Goal: Book appointment/travel/reservation

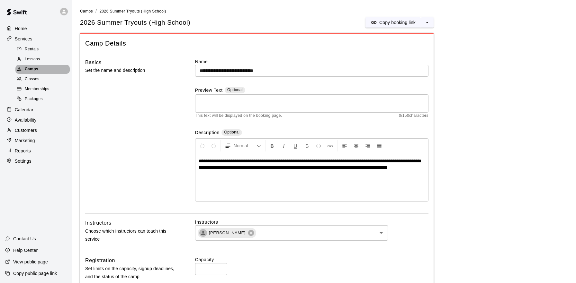
click at [41, 69] on div "Camps" at bounding box center [42, 69] width 54 height 9
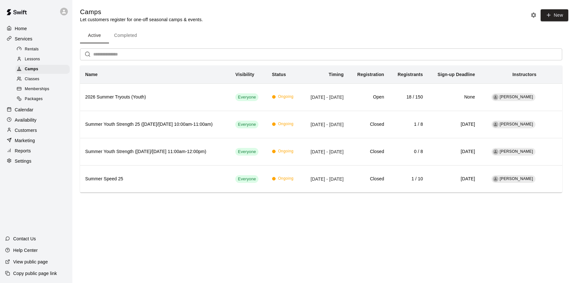
click at [38, 111] on div "Calendar" at bounding box center [36, 110] width 62 height 10
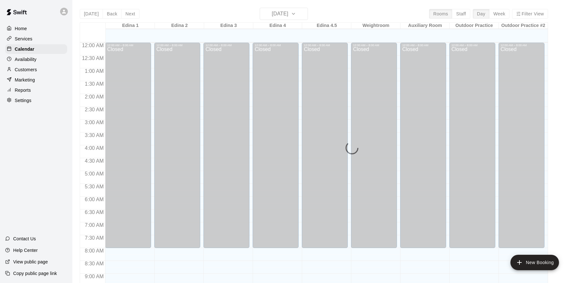
scroll to position [350, 0]
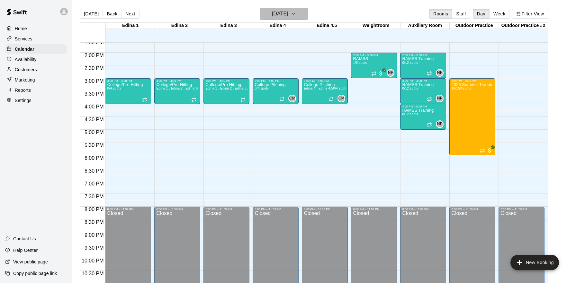
click at [288, 11] on h6 "[DATE]" at bounding box center [280, 13] width 16 height 9
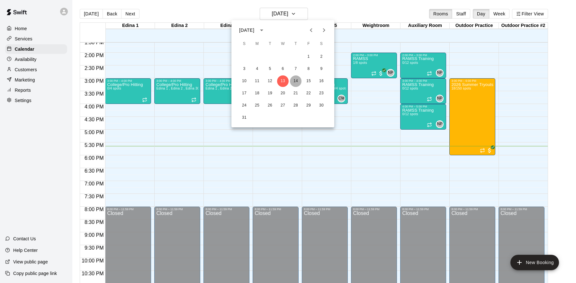
click at [294, 82] on button "14" at bounding box center [296, 82] width 12 height 12
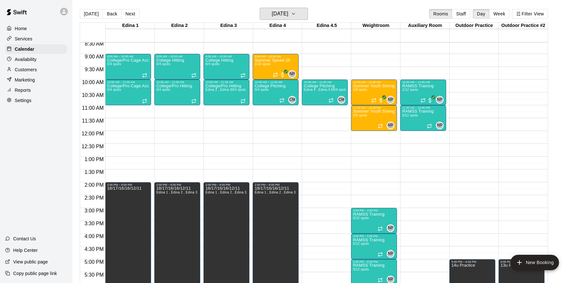
scroll to position [220, 0]
click at [163, 107] on div "12:00 AM – 8:00 AM Closed 9:00 AM – 10:00 AM College Hitting 0/4 spots 10:00 AM…" at bounding box center [177, 130] width 46 height 617
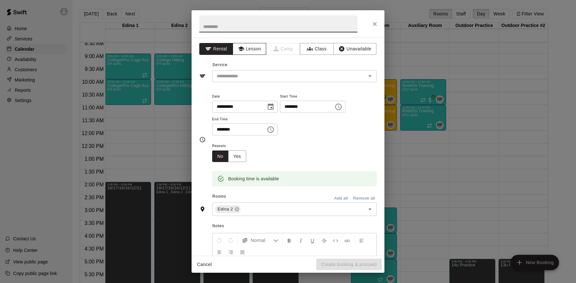
click at [250, 50] on button "Lesson" at bounding box center [250, 49] width 34 height 12
click at [260, 26] on input "text" at bounding box center [278, 23] width 158 height 17
type input "**********"
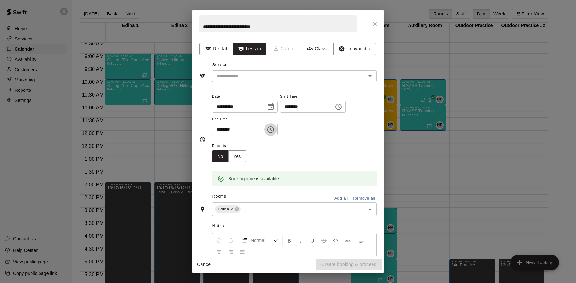
click at [273, 128] on icon "Choose time, selected time is 11:30 AM" at bounding box center [271, 130] width 8 height 8
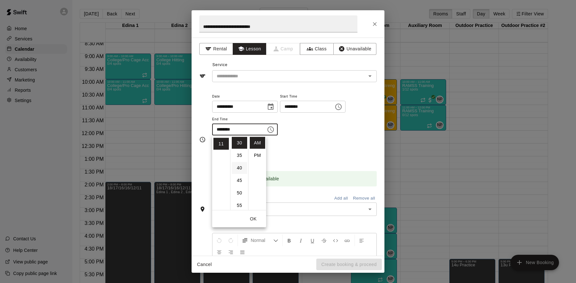
scroll to position [0, 0]
click at [257, 154] on li "PM" at bounding box center [257, 156] width 15 height 12
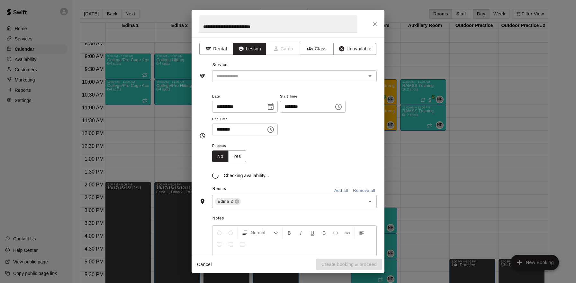
scroll to position [12, 0]
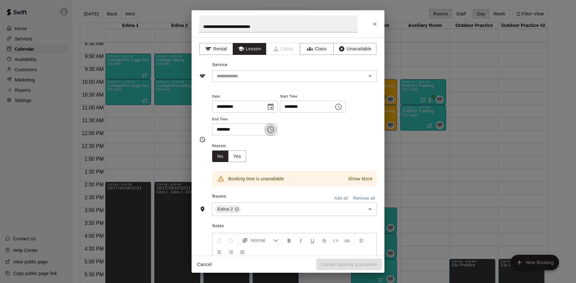
click at [274, 130] on icon "Choose time, selected time is 11:30 PM" at bounding box center [271, 130] width 8 height 8
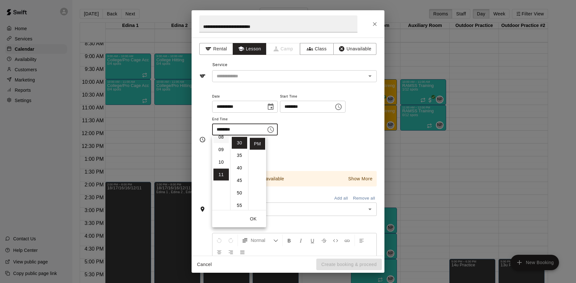
scroll to position [0, 0]
click at [220, 141] on li "12" at bounding box center [220, 143] width 15 height 12
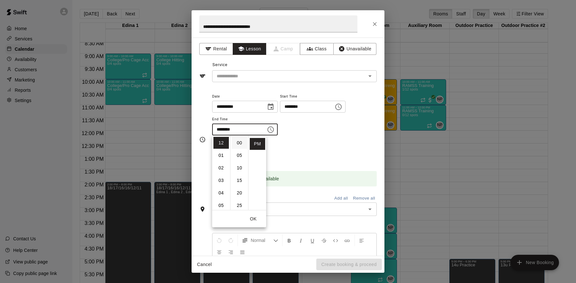
click at [240, 145] on li "00" at bounding box center [239, 143] width 15 height 12
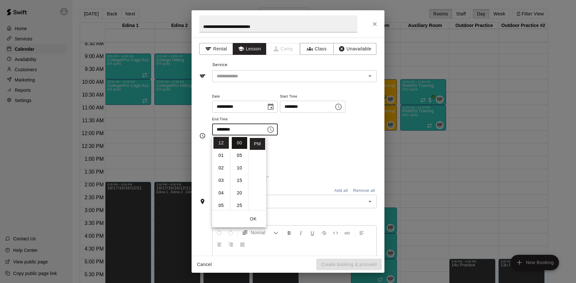
type input "********"
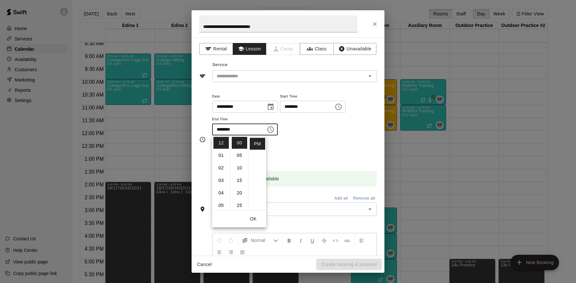
click at [329, 147] on div "Repeats No Yes" at bounding box center [294, 152] width 165 height 20
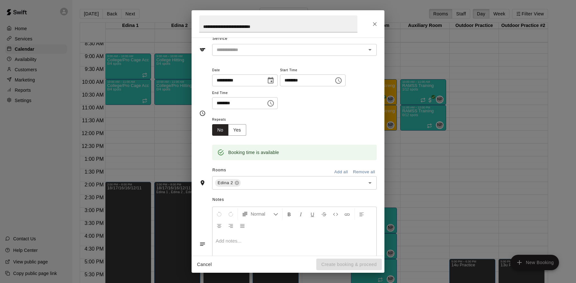
scroll to position [29, 0]
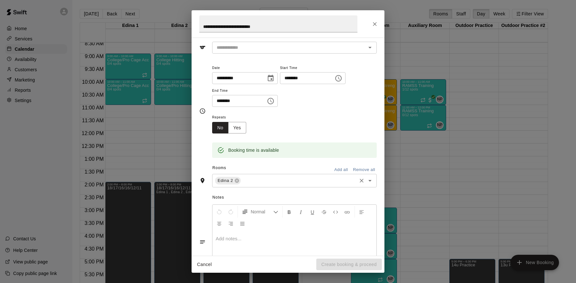
click at [354, 185] on input "text" at bounding box center [299, 181] width 114 height 8
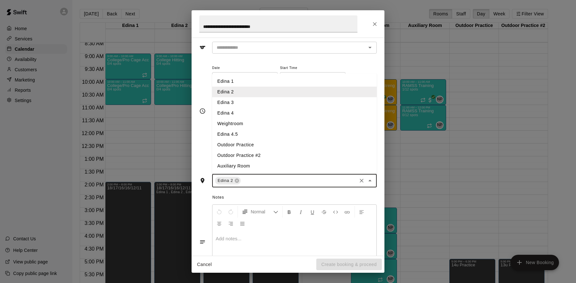
click at [246, 103] on li "Edina 3" at bounding box center [294, 102] width 165 height 11
click at [296, 178] on input "text" at bounding box center [312, 181] width 86 height 8
click at [241, 112] on li "Edina 4" at bounding box center [294, 113] width 165 height 11
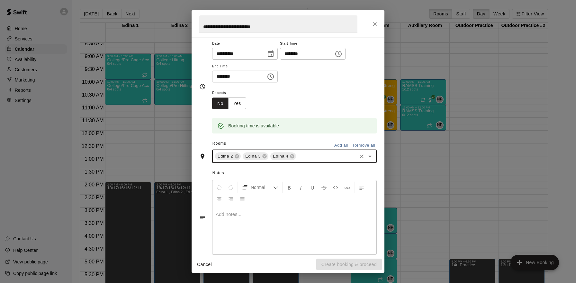
scroll to position [0, 0]
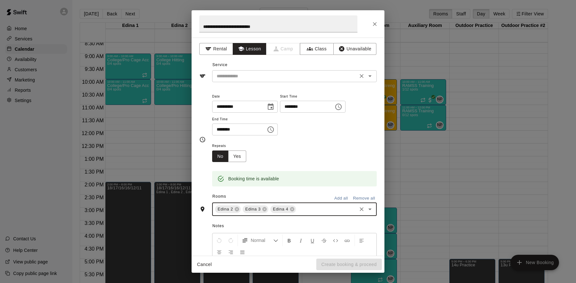
click at [304, 76] on input "text" at bounding box center [285, 76] width 142 height 8
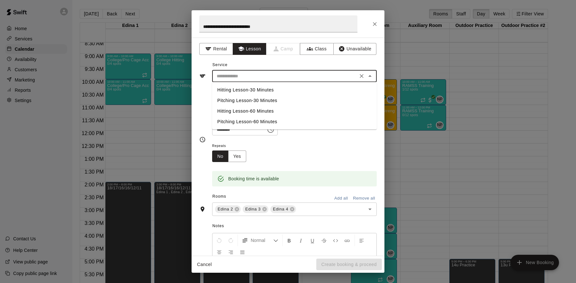
click at [278, 110] on li "Hitting Lesson-60 Minutes" at bounding box center [294, 111] width 165 height 11
type input "**********"
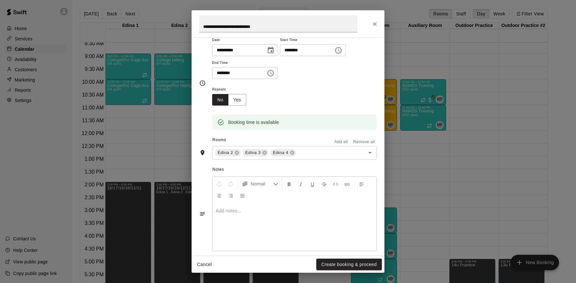
scroll to position [64, 0]
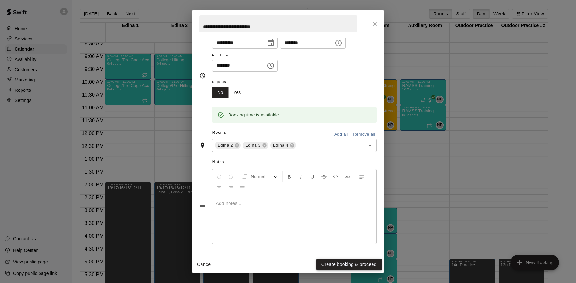
click at [350, 263] on button "Create booking & proceed" at bounding box center [349, 265] width 66 height 12
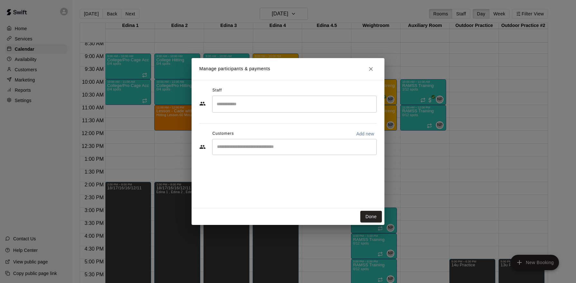
click at [284, 103] on input "Search staff" at bounding box center [294, 104] width 159 height 11
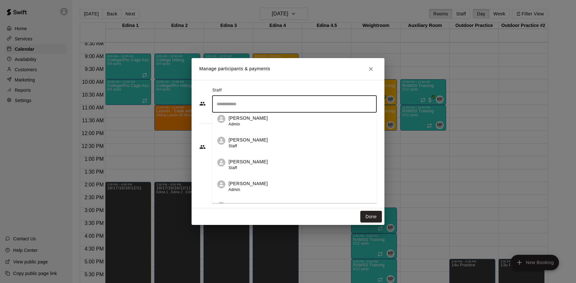
scroll to position [114, 0]
click at [271, 163] on div "[PERSON_NAME] Staff" at bounding box center [300, 164] width 143 height 13
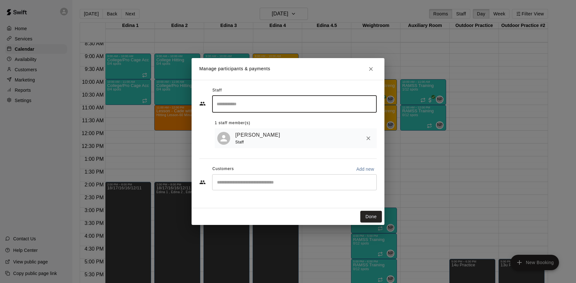
click at [260, 185] on input "Start typing to search customers..." at bounding box center [294, 182] width 159 height 6
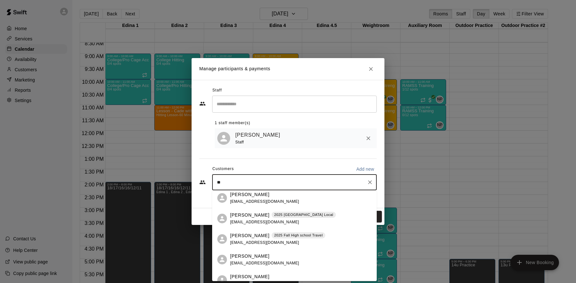
scroll to position [0, 0]
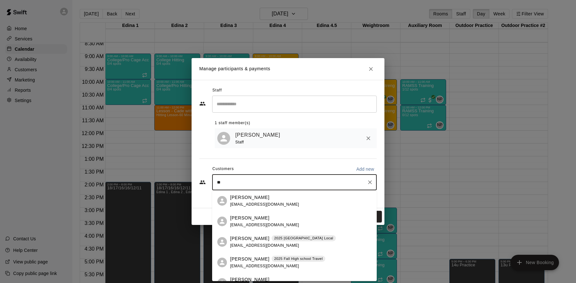
type input "**"
click at [302, 162] on div "Staff ​ 1 staff member(s) [PERSON_NAME] Staff Customers Add new ** ​" at bounding box center [287, 141] width 177 height 112
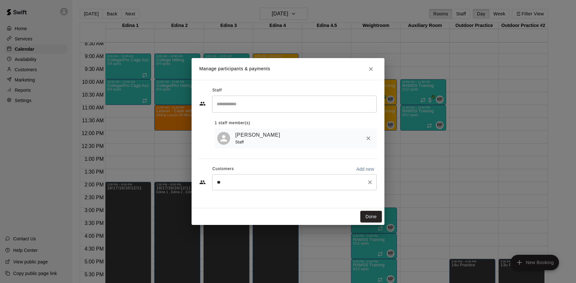
click at [287, 180] on input "**" at bounding box center [289, 182] width 149 height 6
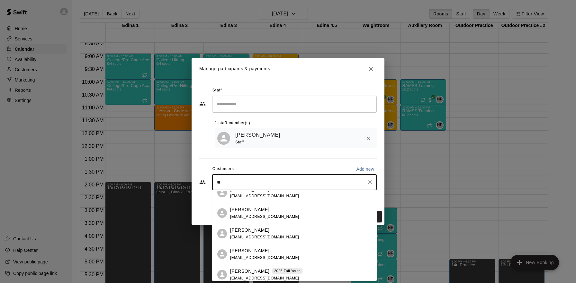
scroll to position [108, 0]
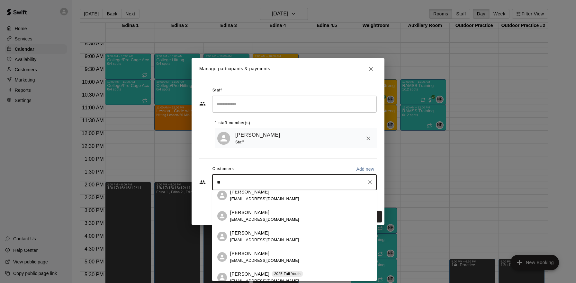
click at [277, 218] on div "[PERSON_NAME] [EMAIL_ADDRESS][DOMAIN_NAME]" at bounding box center [300, 217] width 141 height 14
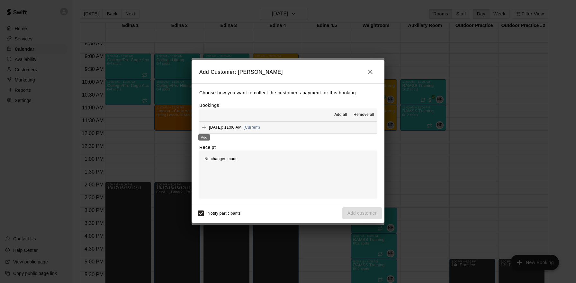
click at [203, 129] on icon "Add" at bounding box center [204, 127] width 6 height 6
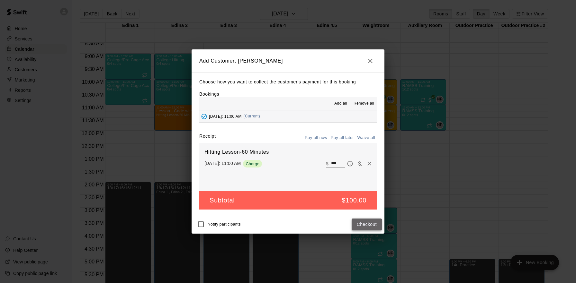
click at [365, 224] on button "Checkout" at bounding box center [367, 225] width 30 height 12
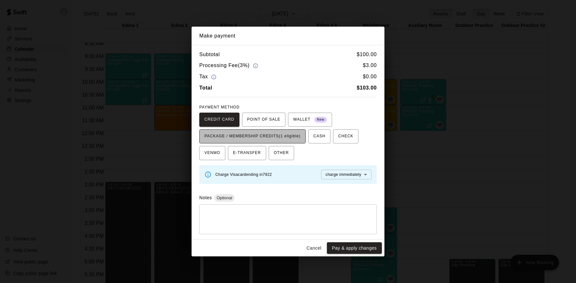
click at [282, 137] on span "PACKAGE / MEMBERSHIP CREDITS (1 eligible)" at bounding box center [252, 136] width 96 height 10
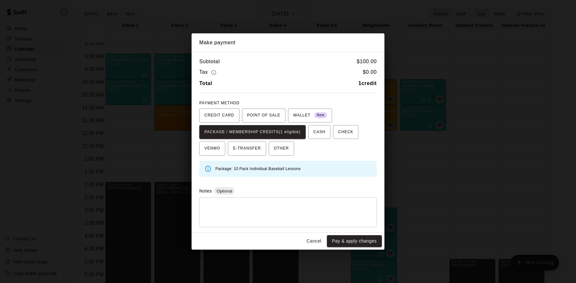
click at [312, 240] on button "Cancel" at bounding box center [314, 242] width 21 height 12
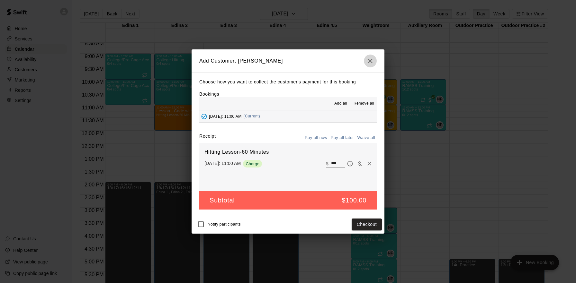
click at [370, 60] on icon "button" at bounding box center [370, 61] width 8 height 8
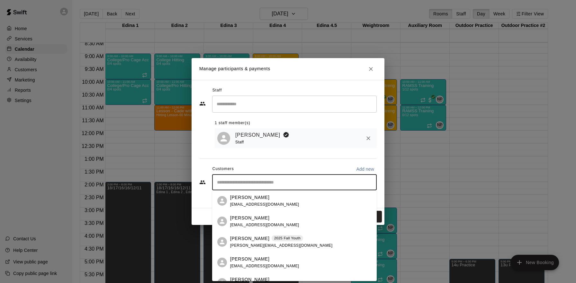
click at [264, 184] on input "Start typing to search customers..." at bounding box center [294, 182] width 159 height 6
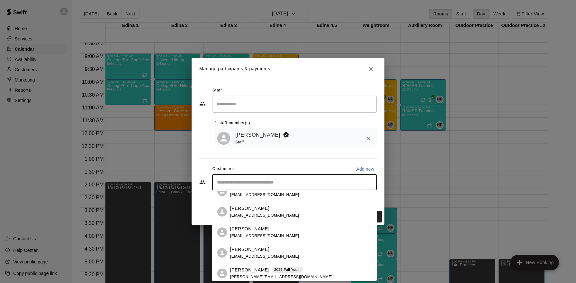
scroll to position [91, 0]
click at [277, 230] on div "[PERSON_NAME] [EMAIL_ADDRESS][DOMAIN_NAME]" at bounding box center [300, 234] width 141 height 14
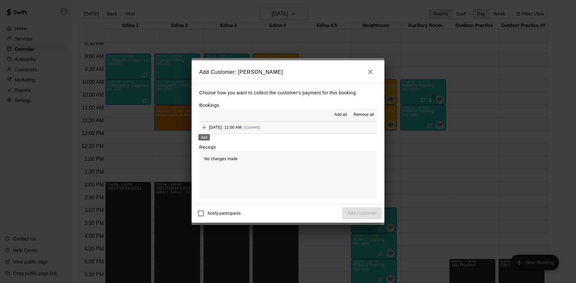
click at [204, 129] on icon "Add" at bounding box center [204, 128] width 4 height 4
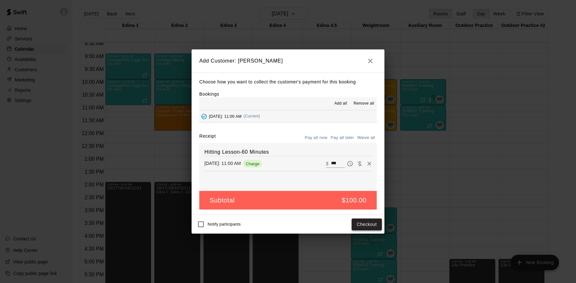
click at [365, 223] on button "Checkout" at bounding box center [367, 225] width 30 height 12
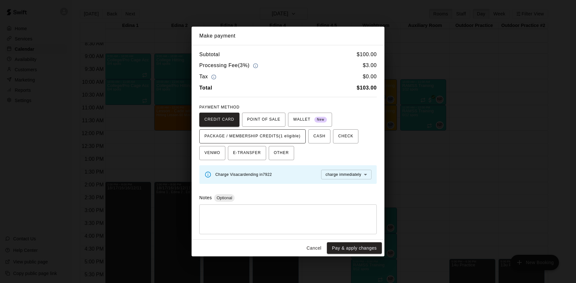
click at [275, 136] on span "PACKAGE / MEMBERSHIP CREDITS (1 eligible)" at bounding box center [252, 136] width 96 height 10
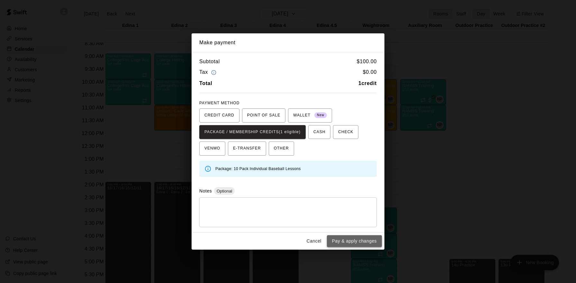
click at [345, 240] on button "Pay & apply changes" at bounding box center [354, 242] width 55 height 12
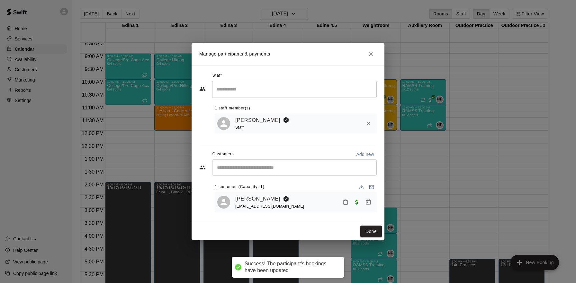
click at [290, 172] on div "​" at bounding box center [294, 168] width 165 height 16
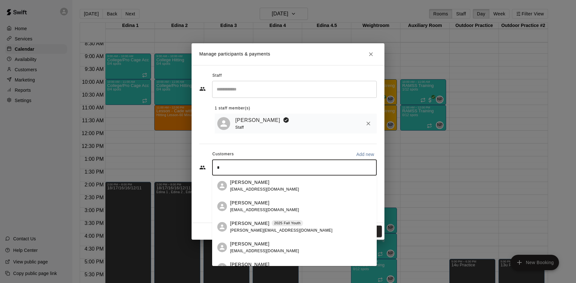
type input "**"
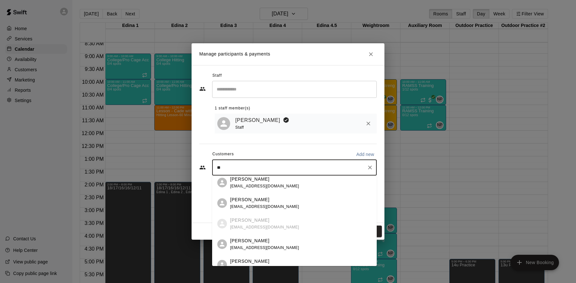
scroll to position [103, 0]
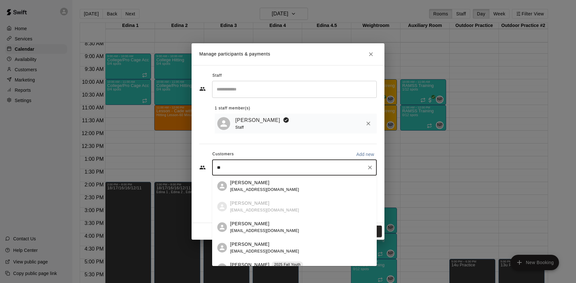
click at [280, 228] on div "[PERSON_NAME] [EMAIL_ADDRESS][DOMAIN_NAME]" at bounding box center [300, 228] width 141 height 14
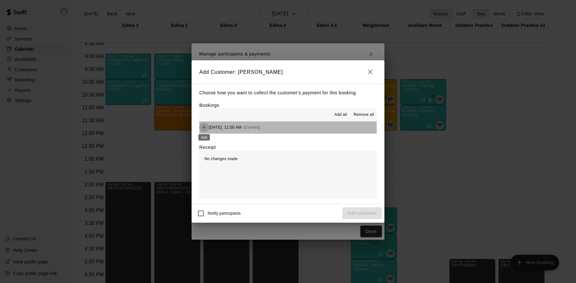
click at [203, 126] on icon "Add" at bounding box center [204, 127] width 6 height 6
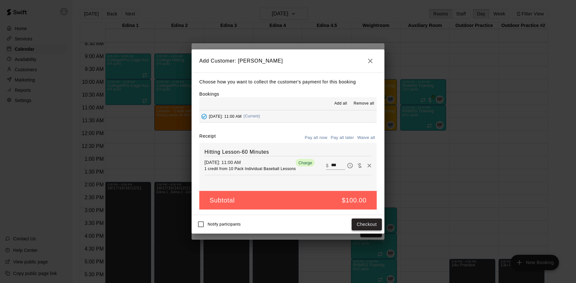
click at [362, 223] on button "Checkout" at bounding box center [367, 225] width 30 height 12
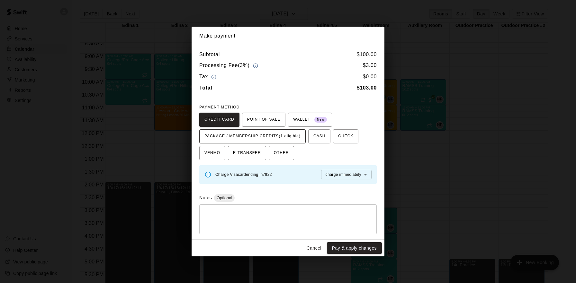
click at [265, 136] on span "PACKAGE / MEMBERSHIP CREDITS (1 eligible)" at bounding box center [252, 136] width 96 height 10
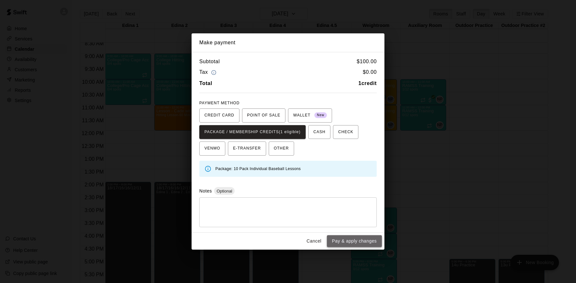
click at [350, 241] on button "Pay & apply changes" at bounding box center [354, 242] width 55 height 12
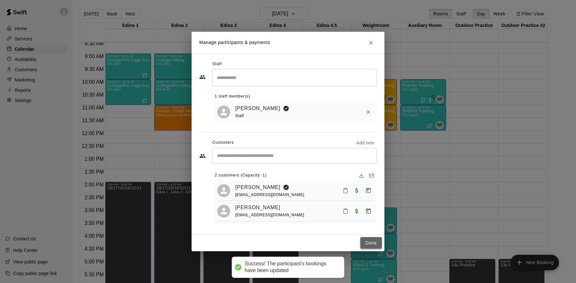
click at [364, 242] on button "Done" at bounding box center [371, 244] width 22 height 12
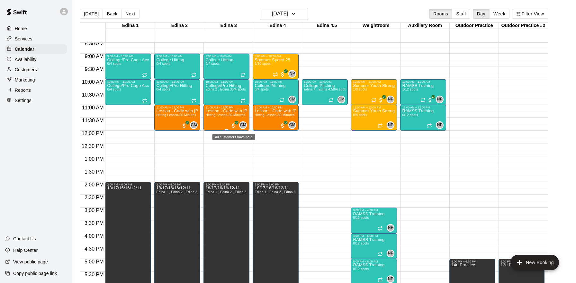
click at [232, 126] on span "All customers have paid" at bounding box center [233, 126] width 6 height 6
click at [237, 125] on button "edit" at bounding box center [236, 129] width 13 height 13
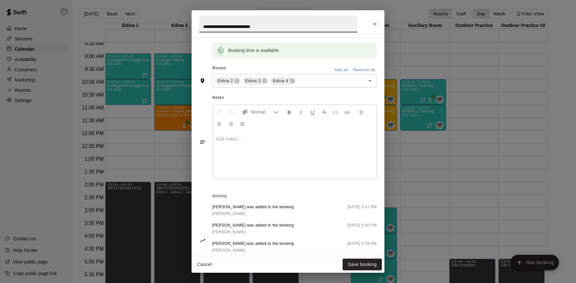
scroll to position [162, 0]
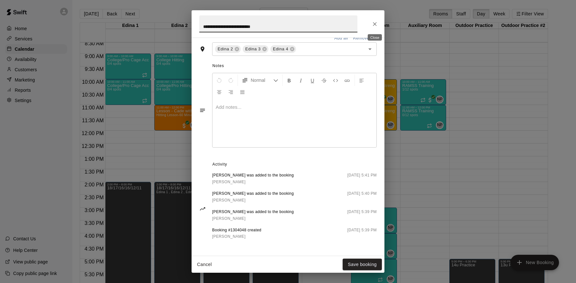
click at [376, 24] on icon "Close" at bounding box center [375, 24] width 6 height 6
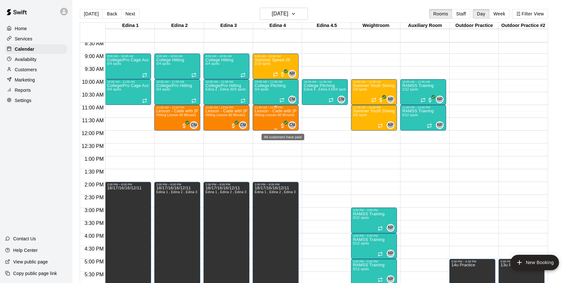
click at [281, 126] on span "All customers have paid" at bounding box center [282, 126] width 6 height 6
click at [285, 146] on img "edit" at bounding box center [286, 144] width 7 height 7
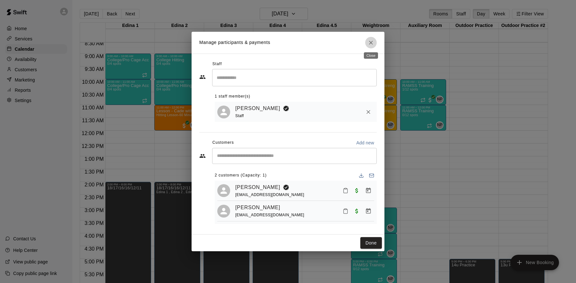
click at [370, 41] on icon "Close" at bounding box center [371, 43] width 4 height 4
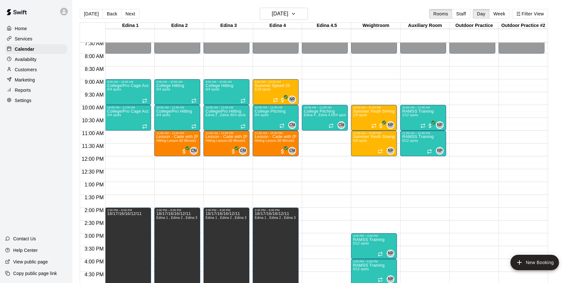
scroll to position [195, 0]
